Goal: Connect with others: Establish contact or relationships with other users

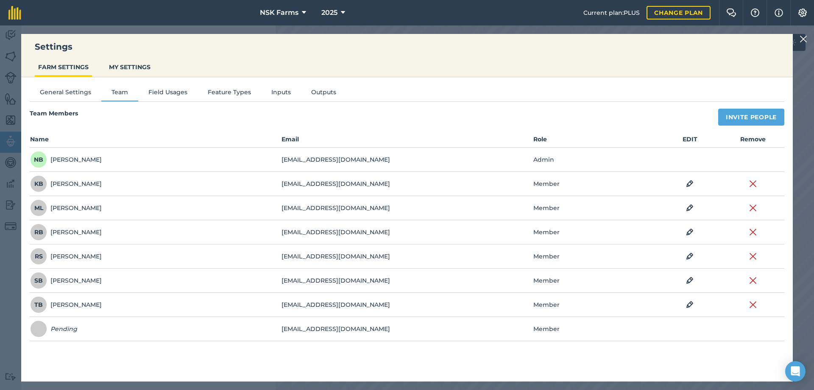
click at [326, 27] on div "Settings FARM SETTINGS MY SETTINGS General Settings Team Field Usages Feature T…" at bounding box center [407, 207] width 814 height 364
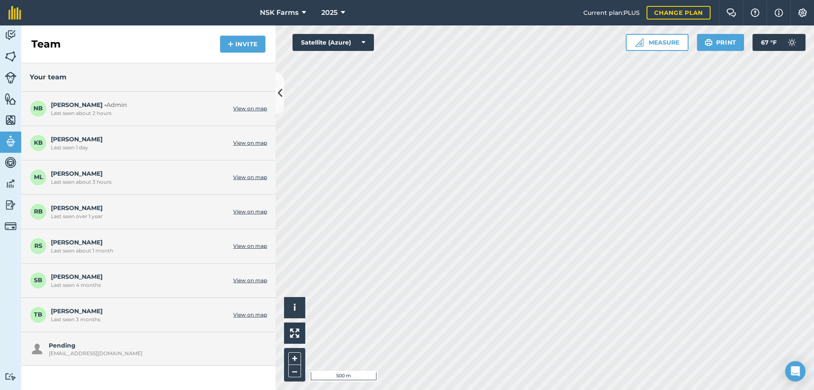
click at [158, 351] on div "[EMAIL_ADDRESS][DOMAIN_NAME]" at bounding box center [156, 353] width 214 height 7
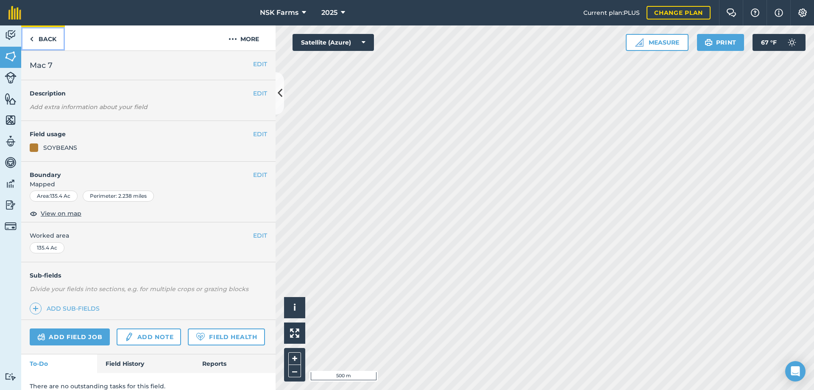
click at [34, 35] on link "Back" at bounding box center [43, 37] width 44 height 25
click at [34, 36] on link "Back" at bounding box center [43, 37] width 44 height 25
click at [29, 34] on link "Back" at bounding box center [43, 37] width 44 height 25
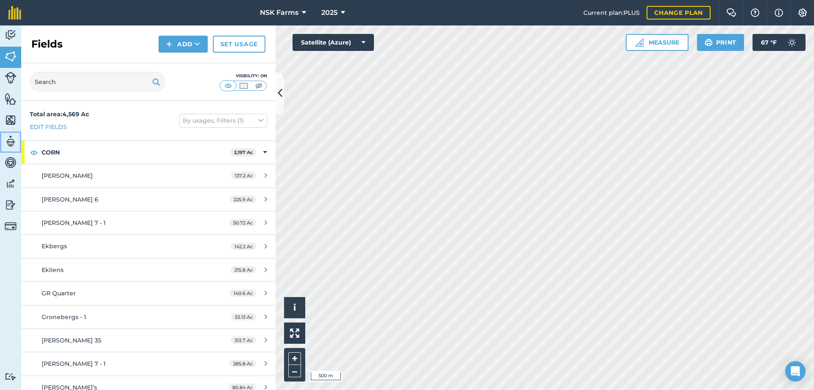
click at [11, 138] on img at bounding box center [11, 141] width 12 height 13
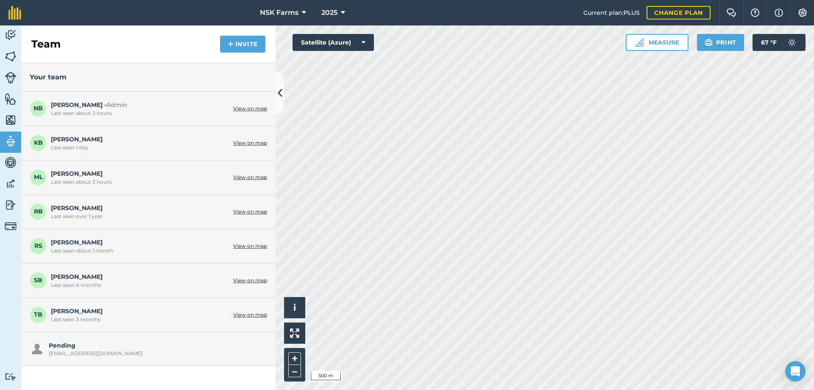
click at [150, 360] on div "Pending [EMAIL_ADDRESS][DOMAIN_NAME]" at bounding box center [148, 348] width 254 height 33
click at [90, 350] on div "[EMAIL_ADDRESS][DOMAIN_NAME]" at bounding box center [156, 353] width 214 height 7
click at [155, 347] on div "Pending [EMAIL_ADDRESS][DOMAIN_NAME]" at bounding box center [156, 348] width 214 height 16
click at [234, 46] on button "Invite" at bounding box center [242, 44] width 45 height 17
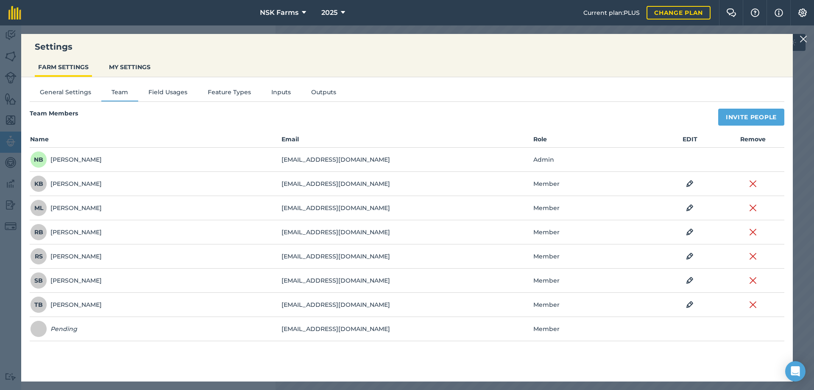
click at [486, 324] on td "[EMAIL_ADDRESS][DOMAIN_NAME]" at bounding box center [406, 329] width 251 height 24
click at [39, 328] on span at bounding box center [38, 328] width 17 height 17
click at [670, 70] on ul "FARM SETTINGS MY SETTINGS" at bounding box center [407, 68] width 772 height 18
click at [209, 327] on td "Pending" at bounding box center [155, 329] width 251 height 24
click at [477, 324] on td "[EMAIL_ADDRESS][DOMAIN_NAME]" at bounding box center [406, 329] width 251 height 24
